Goal: Navigation & Orientation: Find specific page/section

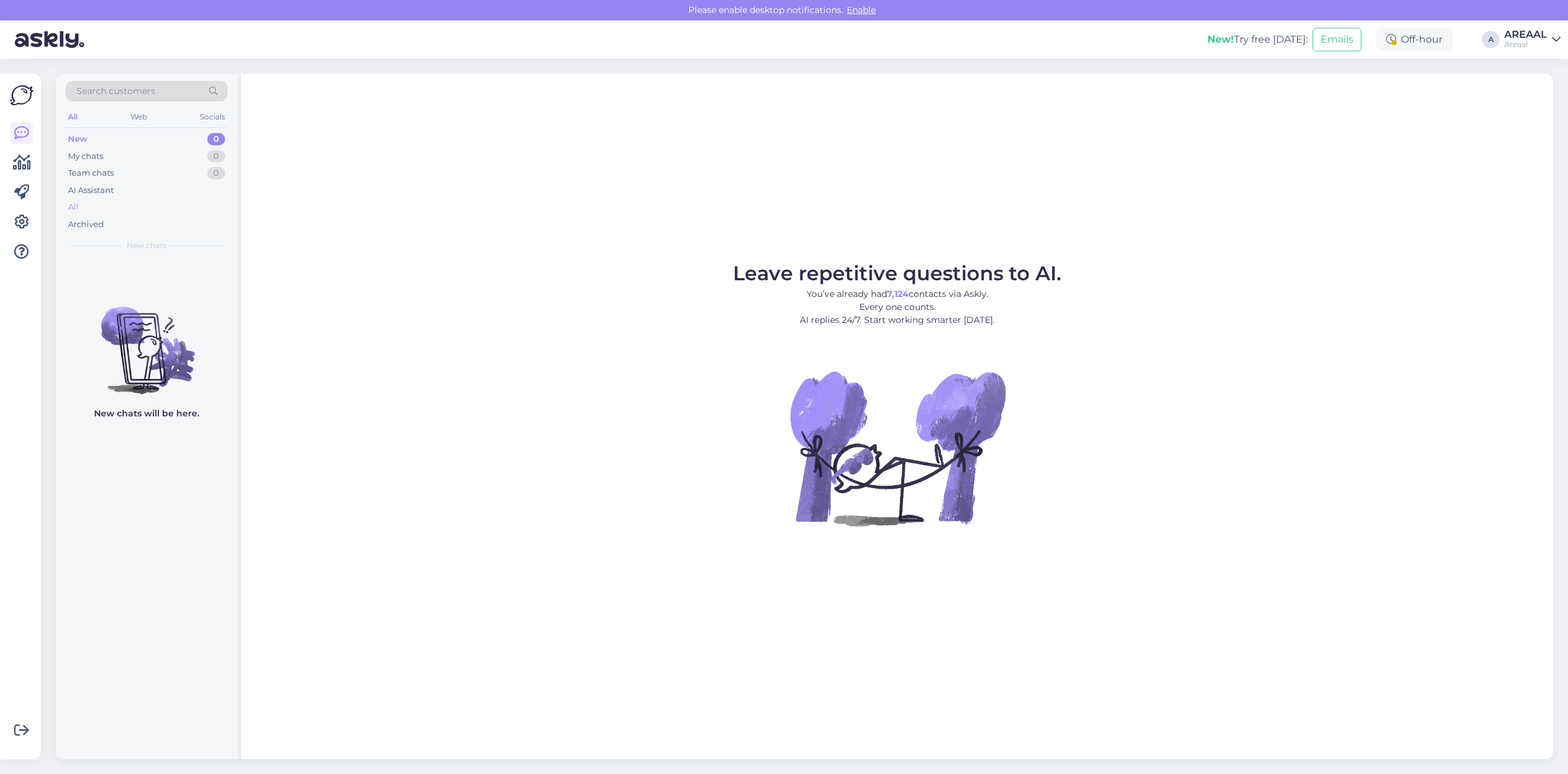
click at [199, 201] on div "All" at bounding box center [147, 207] width 162 height 17
click at [99, 225] on div "Archived" at bounding box center [86, 224] width 36 height 12
click at [108, 201] on div "All" at bounding box center [147, 207] width 162 height 17
click at [149, 205] on div "All" at bounding box center [147, 207] width 162 height 17
click at [97, 213] on div "All" at bounding box center [147, 207] width 162 height 17
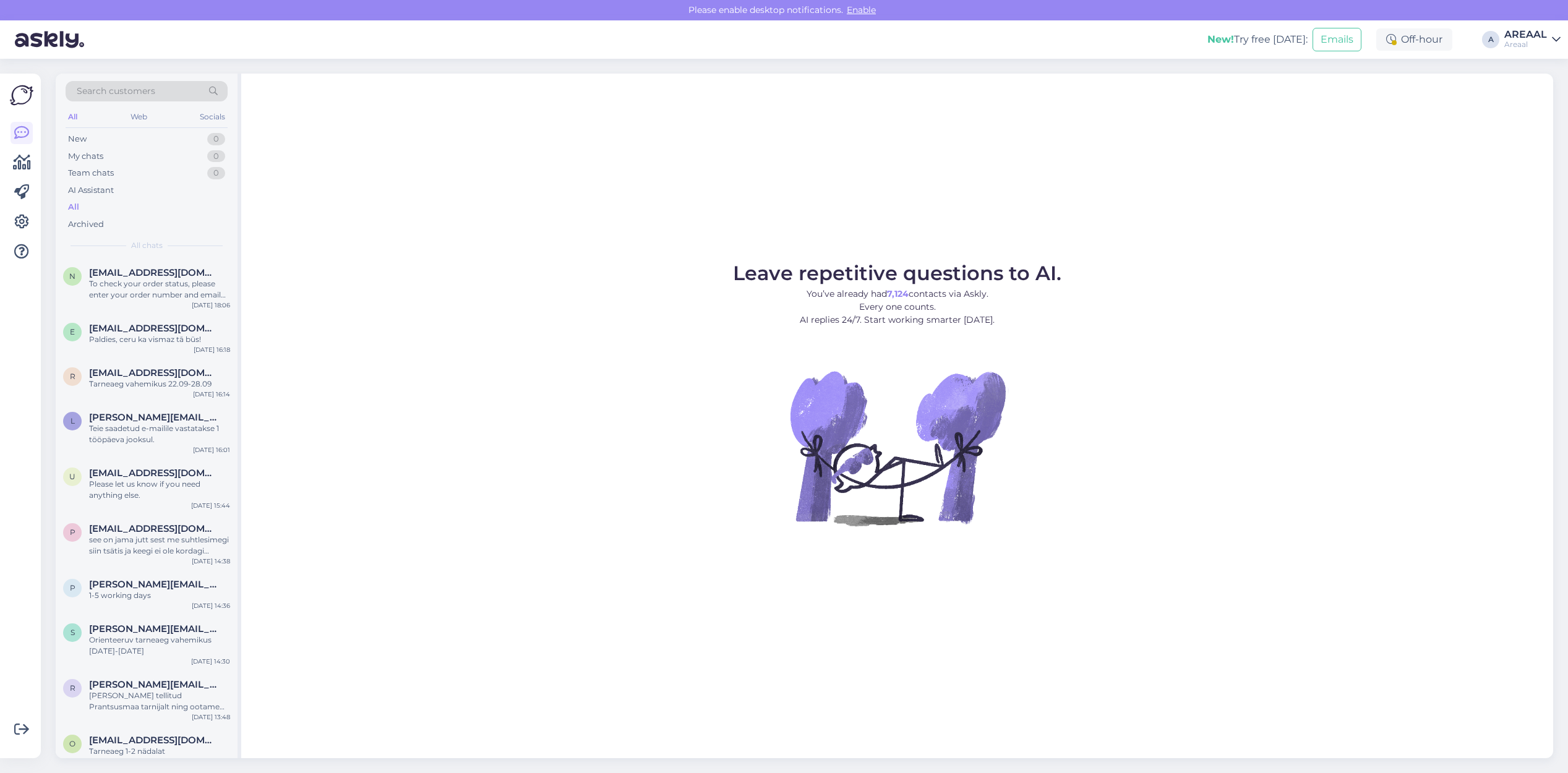
click at [576, 230] on div "Leave repetitive questions to AI. You’ve already had 7,124 contacts via Askly. …" at bounding box center [896, 416] width 1312 height 685
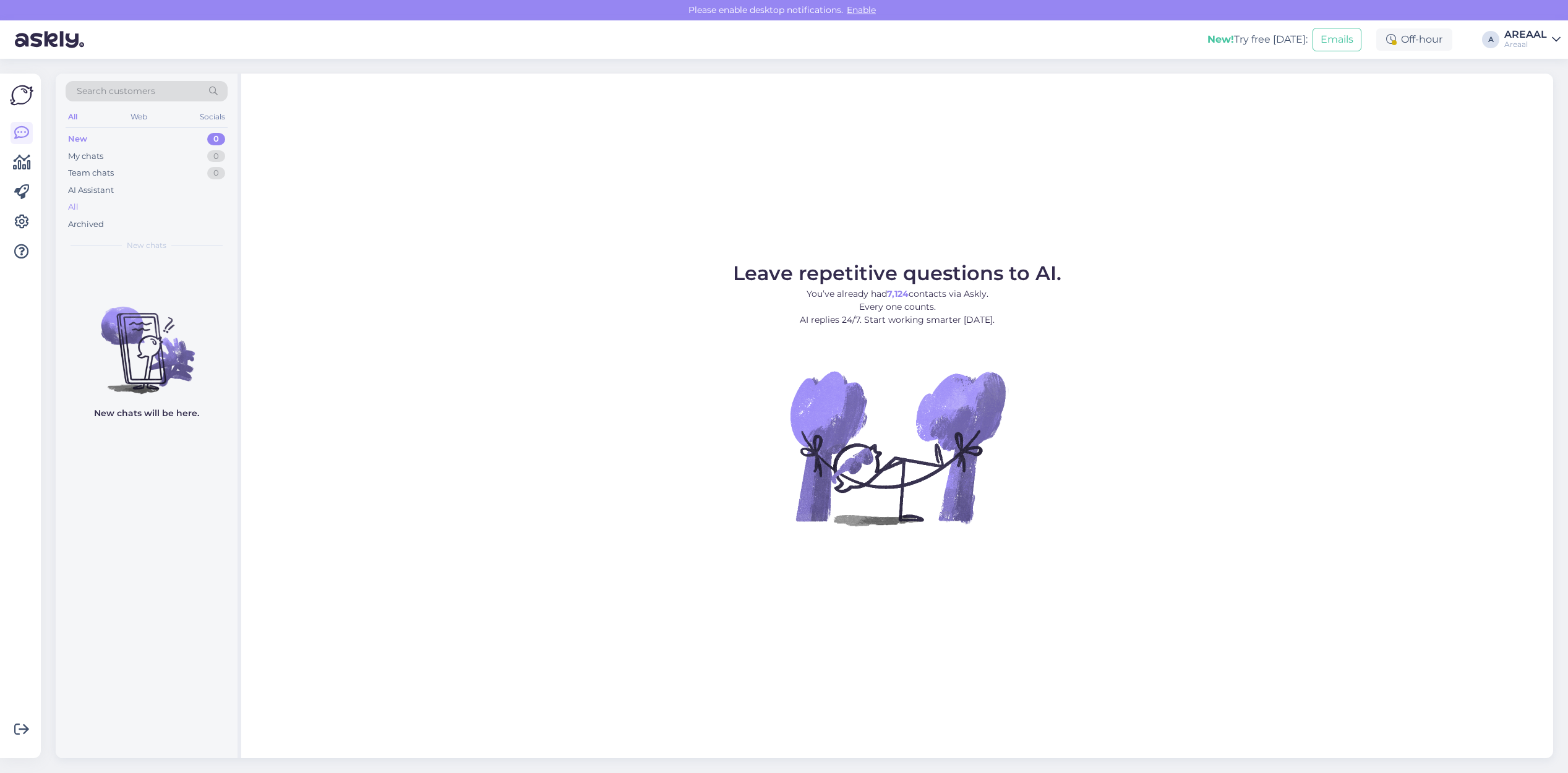
click at [144, 199] on div "All" at bounding box center [147, 207] width 162 height 17
click at [1120, 127] on div "Leave repetitive questions to AI. You’ve already had 7,124 contacts via Askly. …" at bounding box center [896, 416] width 1312 height 685
